Goal: Task Accomplishment & Management: Use online tool/utility

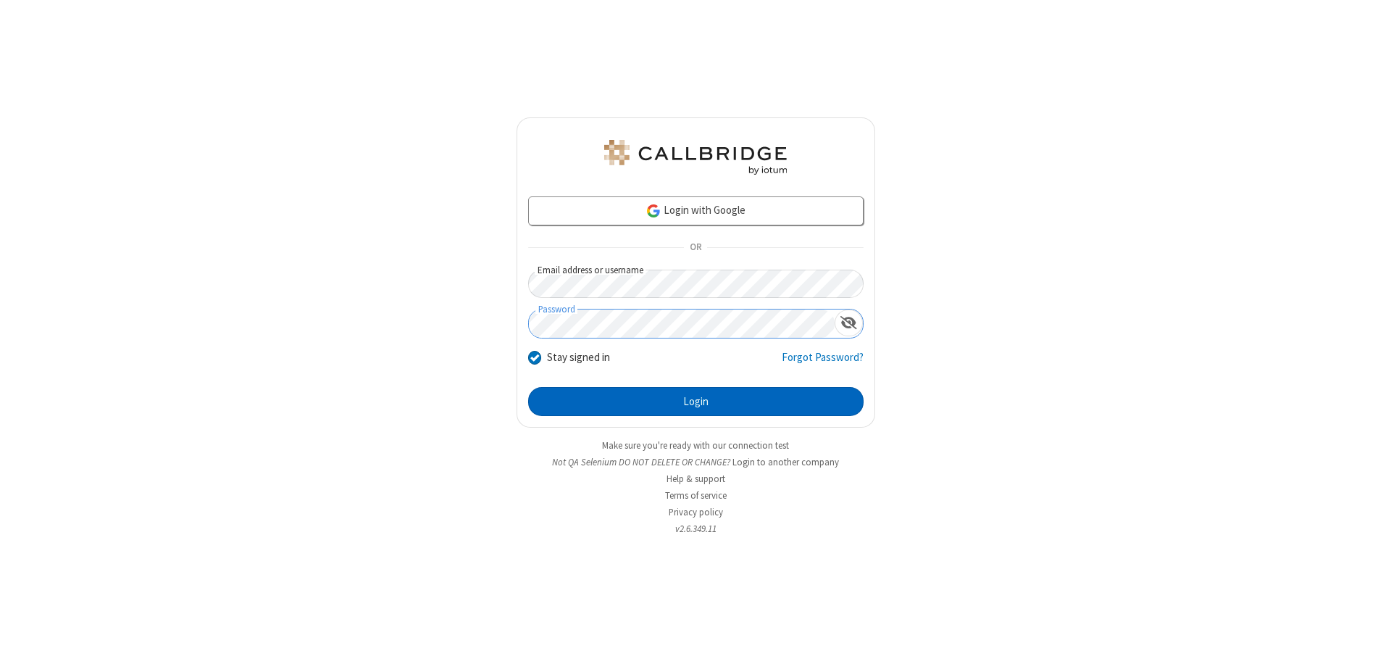
click at [695, 401] on button "Login" at bounding box center [695, 401] width 335 height 29
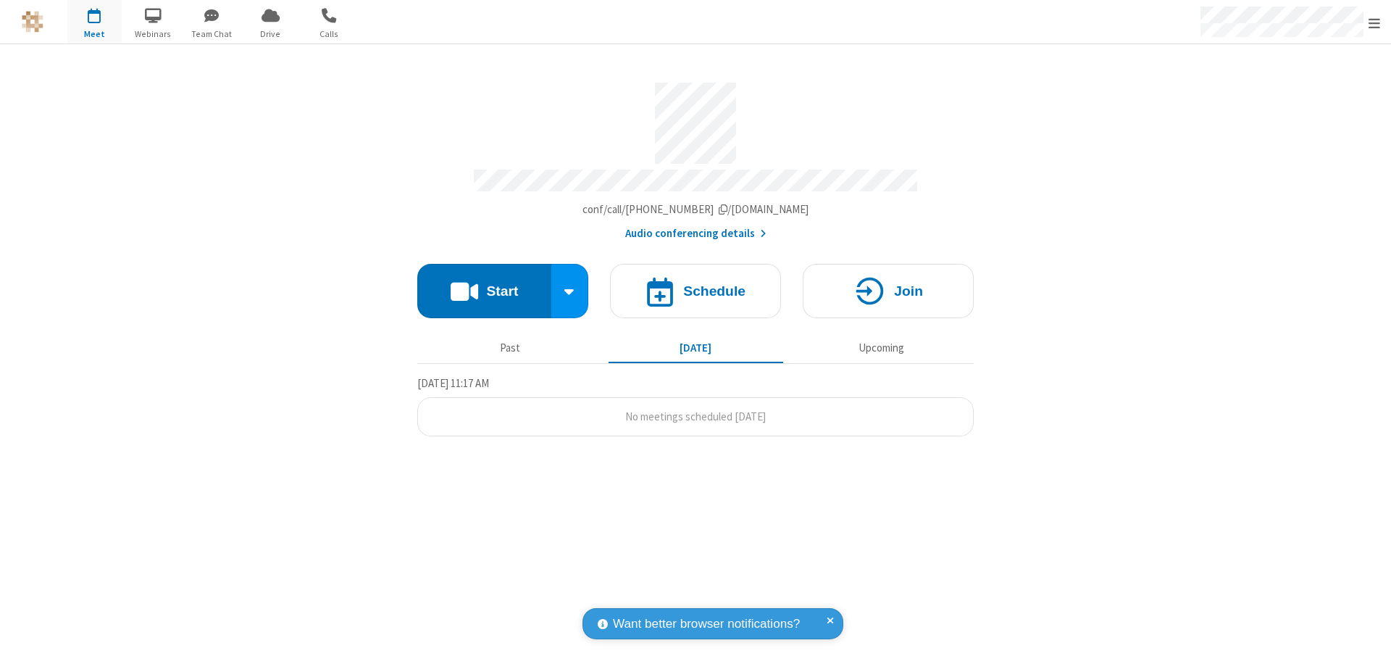
click at [484, 284] on button "Start" at bounding box center [484, 291] width 134 height 54
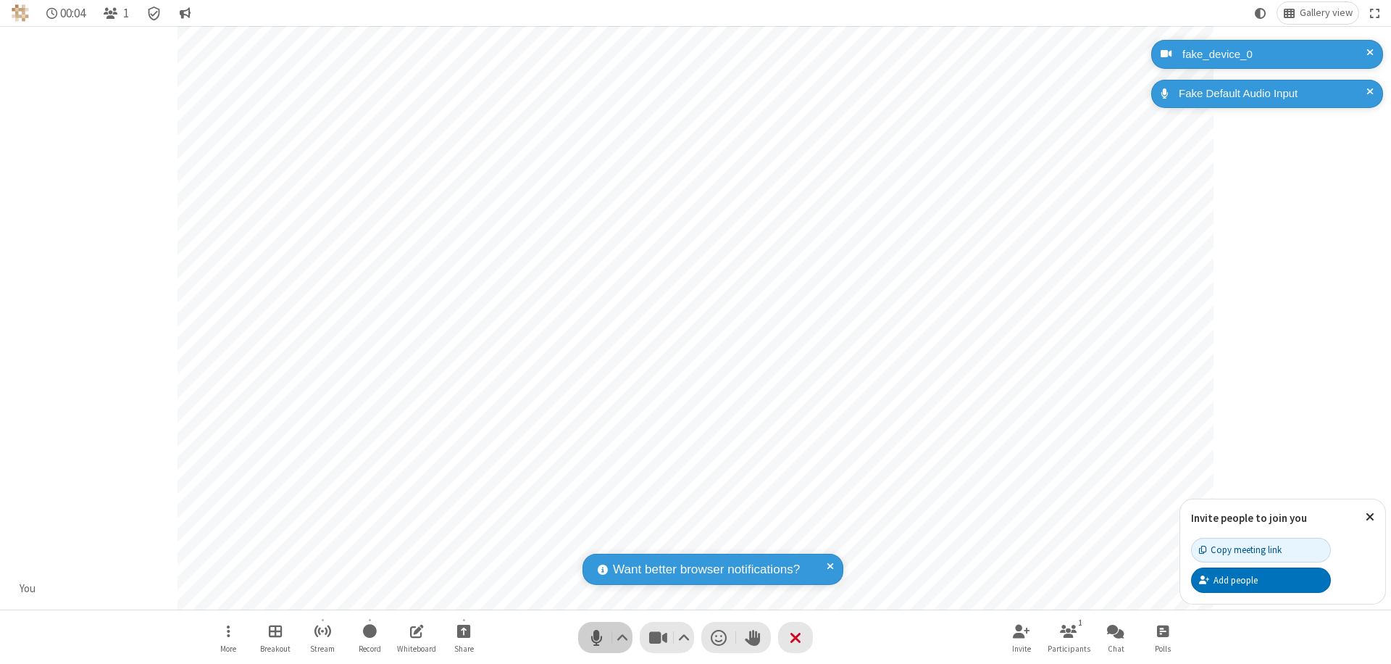
click at [596, 637] on span "Mute (⌘+Shift+A)" at bounding box center [596, 637] width 22 height 21
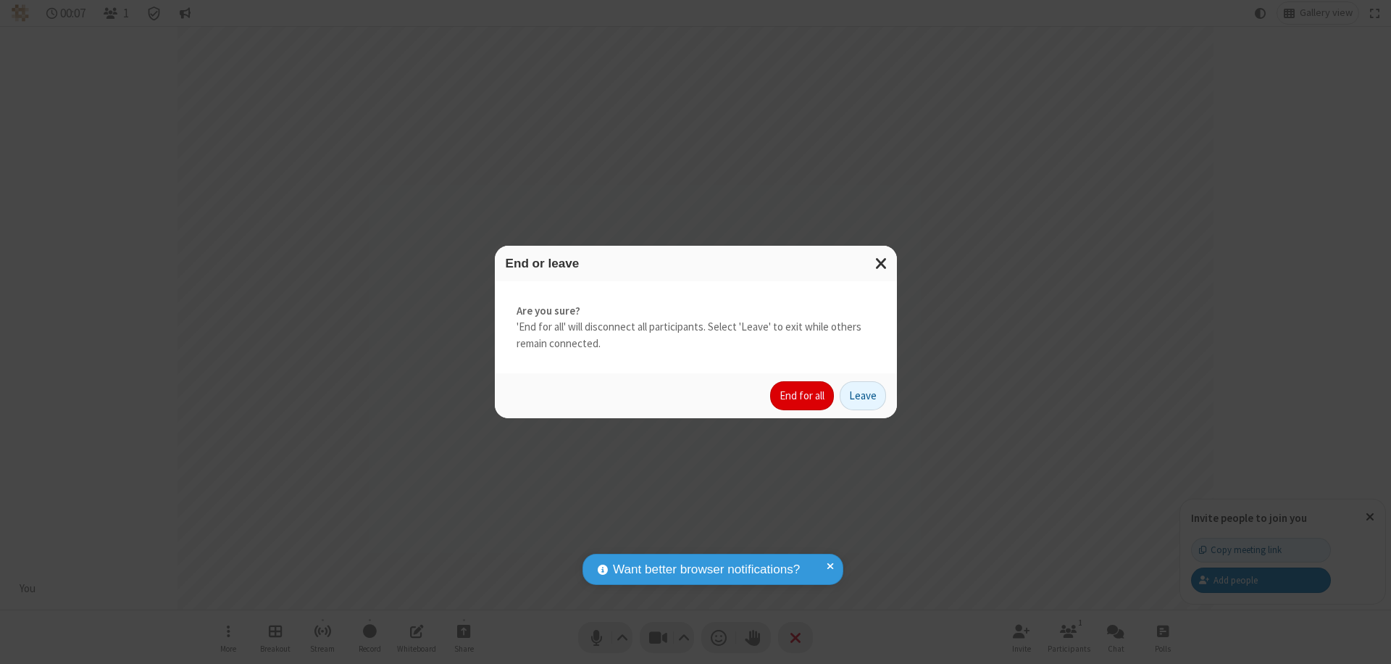
click at [803, 396] on button "End for all" at bounding box center [802, 395] width 64 height 29
